Goal: Task Accomplishment & Management: Manage account settings

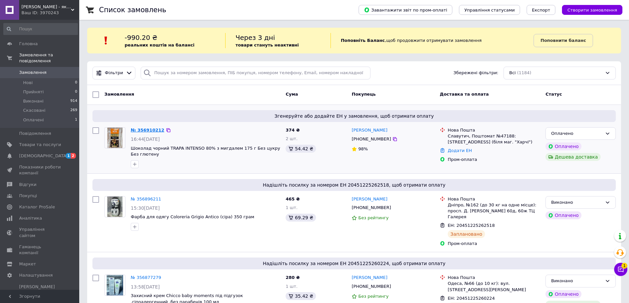
click at [141, 129] on link "№ 356910212" at bounding box center [148, 130] width 34 height 5
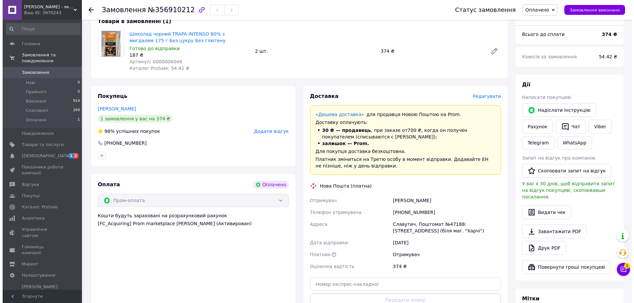
scroll to position [132, 0]
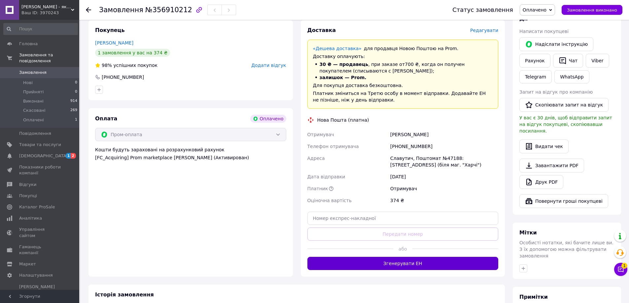
click at [421, 264] on button "Згенерувати ЕН" at bounding box center [402, 263] width 191 height 13
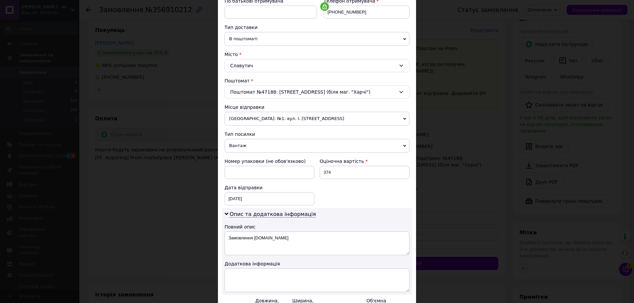
scroll to position [231, 0]
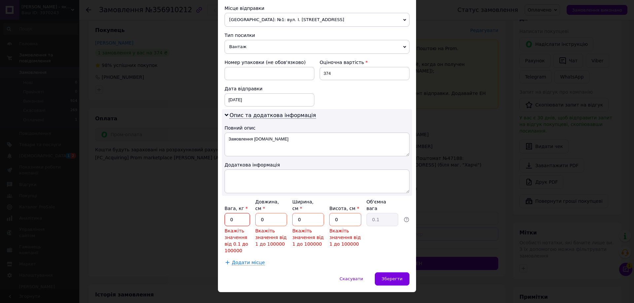
click at [237, 213] on input "0" at bounding box center [236, 219] width 25 height 13
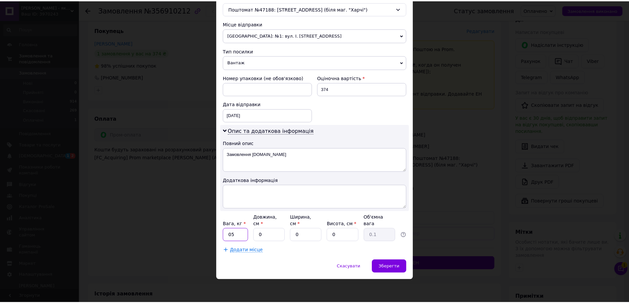
scroll to position [209, 0]
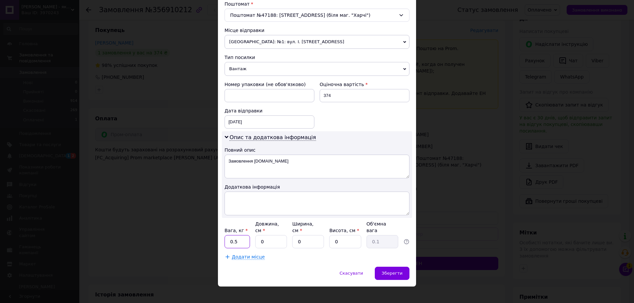
type input "0.5"
type input "5"
click at [389, 271] on span "Зберегти" at bounding box center [392, 273] width 21 height 5
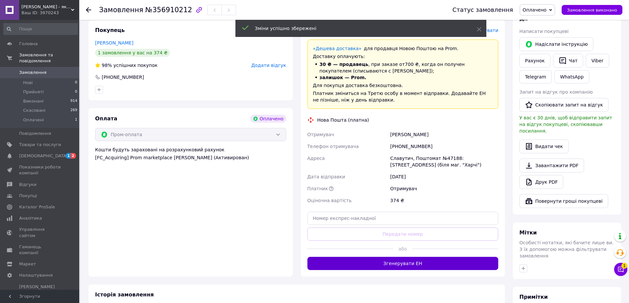
click at [401, 262] on button "Згенерувати ЕН" at bounding box center [402, 263] width 191 height 13
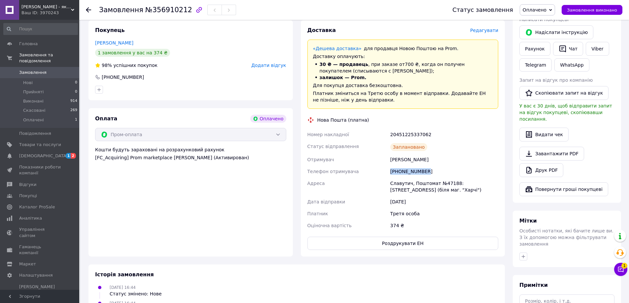
drag, startPoint x: 391, startPoint y: 172, endPoint x: 435, endPoint y: 172, distance: 43.6
click at [435, 172] on div "[PHONE_NUMBER]" at bounding box center [444, 172] width 111 height 12
copy div "[PHONE_NUMBER]"
click at [454, 133] on div "Номер накладної 20451225337062 Статус відправлення Заплановано Отримувач [PERSO…" at bounding box center [403, 180] width 194 height 103
drag, startPoint x: 388, startPoint y: 160, endPoint x: 433, endPoint y: 158, distance: 45.6
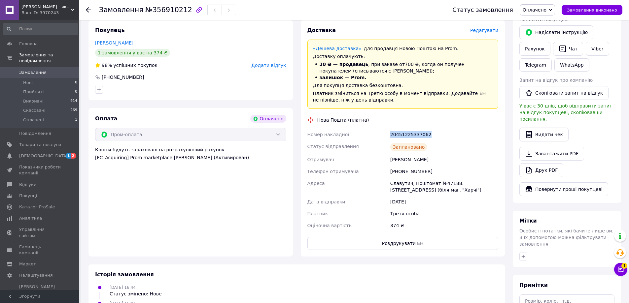
click at [433, 158] on div "Номер накладної 20451225337062 Статус відправлення Заплановано Отримувач [PERSO…" at bounding box center [403, 180] width 194 height 103
copy div "Отримувач [PERSON_NAME]"
drag, startPoint x: 390, startPoint y: 136, endPoint x: 459, endPoint y: 127, distance: 69.8
click at [459, 127] on div "Доставка Редагувати «Дешева доставка»   для продавця [GEOGRAPHIC_DATA] на Prom.…" at bounding box center [402, 138] width 191 height 223
copy div "20451225337062"
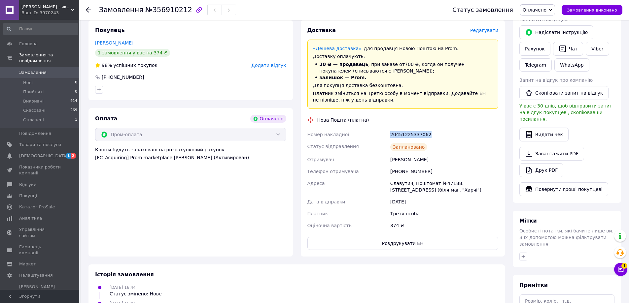
scroll to position [0, 0]
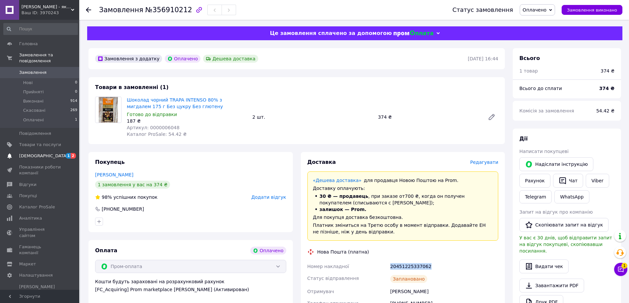
click at [43, 153] on span "[DEMOGRAPHIC_DATA]" at bounding box center [43, 156] width 49 height 6
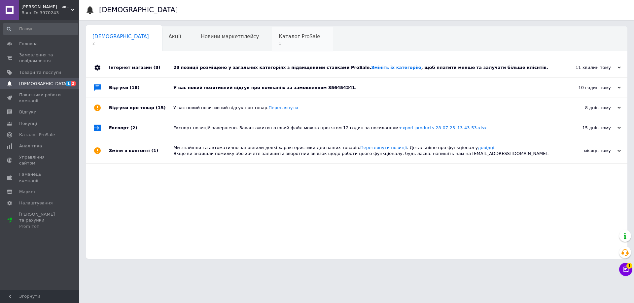
click at [279, 38] on span "Каталог ProSale" at bounding box center [299, 37] width 41 height 6
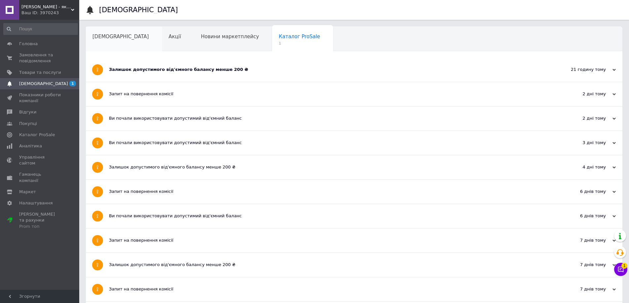
click at [104, 32] on div "[DEMOGRAPHIC_DATA]" at bounding box center [124, 39] width 76 height 25
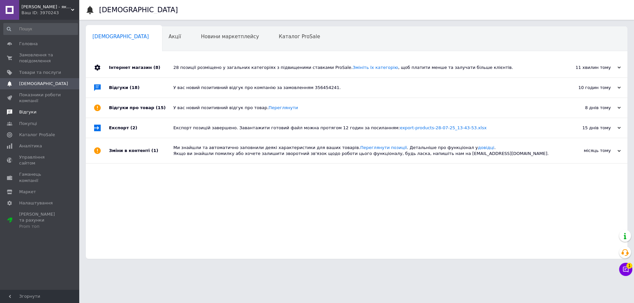
click at [32, 109] on span "Відгуки" at bounding box center [27, 112] width 17 height 6
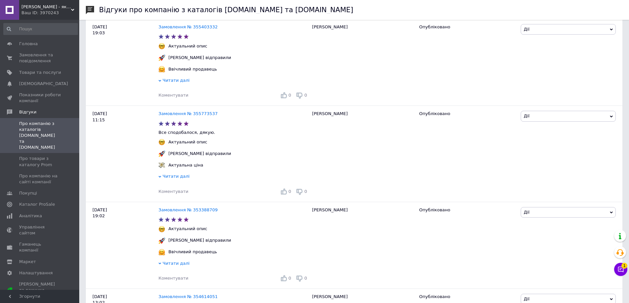
scroll to position [132, 0]
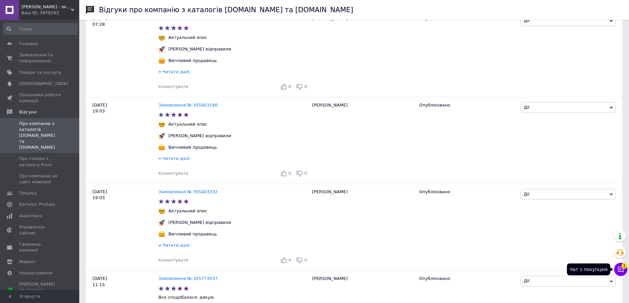
click at [624, 269] on button "Чат з покупцем 1" at bounding box center [620, 269] width 13 height 13
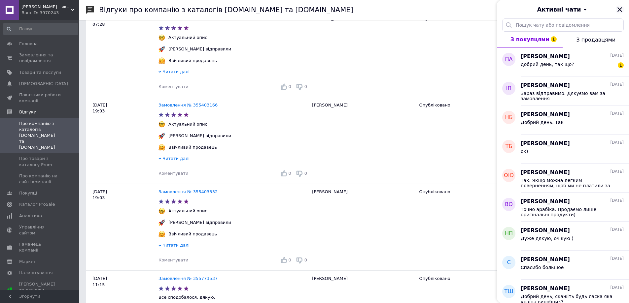
click at [619, 8] on icon "Закрити" at bounding box center [620, 10] width 6 height 6
